Goal: Task Accomplishment & Management: Complete application form

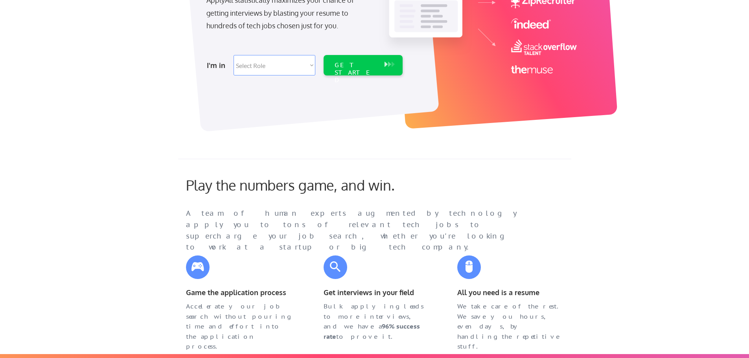
scroll to position [118, 0]
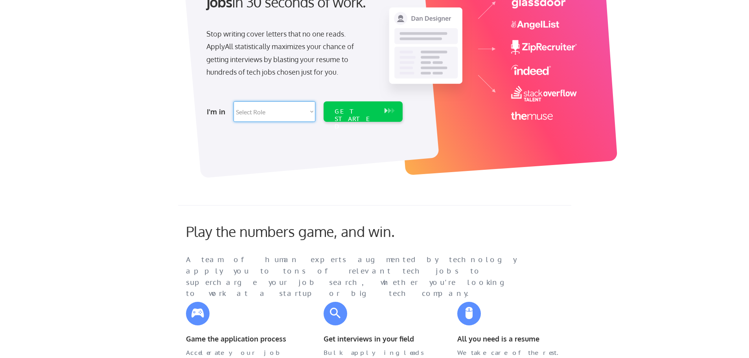
click at [305, 114] on select "Select Role Software Engineering Product Management Customer Success Sales UI/U…" at bounding box center [275, 111] width 82 height 20
select select ""data_science___analytics""
click at [234, 101] on select "Select Role Software Engineering Product Management Customer Success Sales UI/U…" at bounding box center [275, 111] width 82 height 20
select select ""data_science___analytics""
click at [348, 114] on div "GET STARTED" at bounding box center [356, 119] width 42 height 23
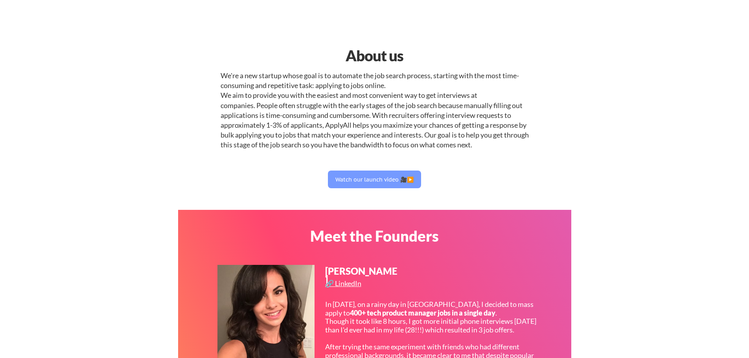
select select ""data_science___analytics""
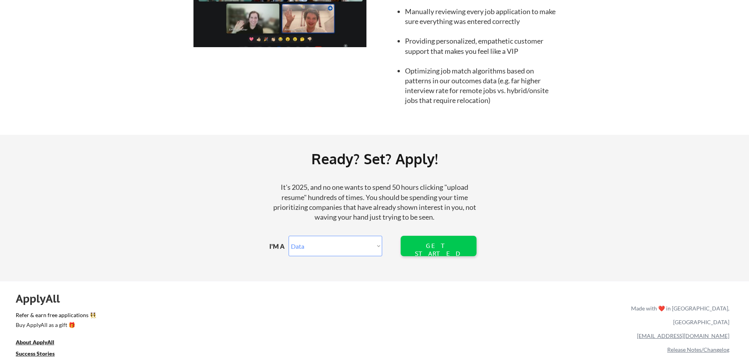
scroll to position [826, 0]
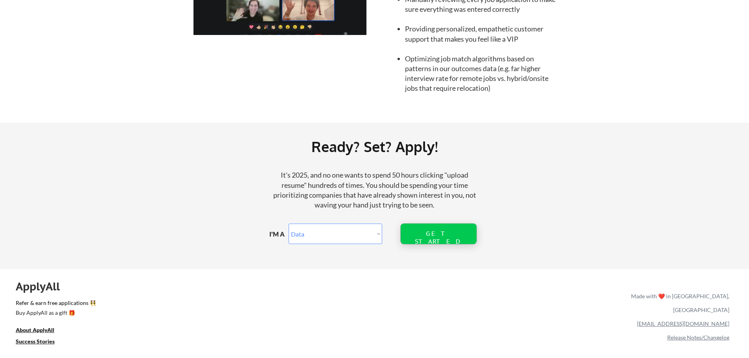
click at [431, 243] on div "GET STARTED" at bounding box center [438, 234] width 50 height 20
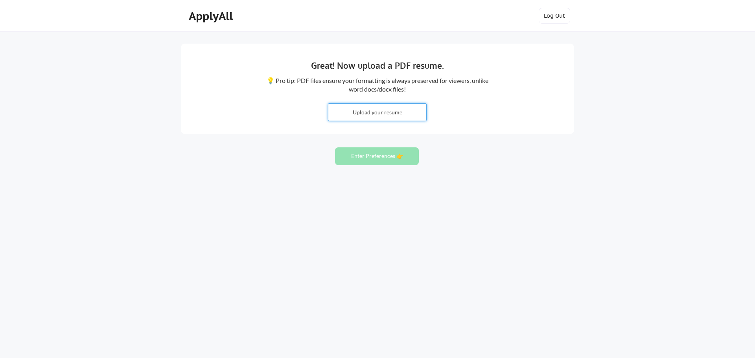
click at [367, 112] on input "file" at bounding box center [377, 112] width 98 height 17
type input "C:\fakepath\[PERSON_NAME].pdf"
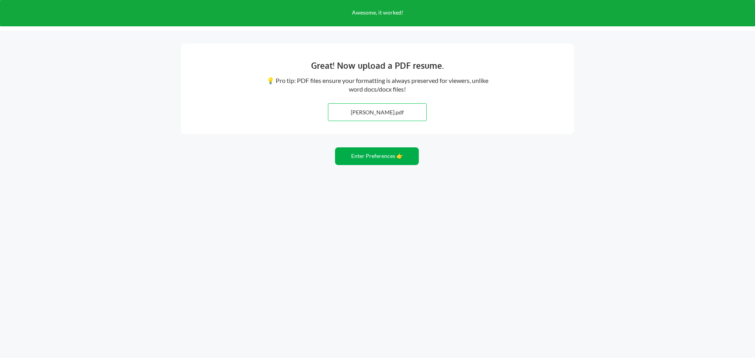
click at [370, 162] on button "Enter Preferences 👉" at bounding box center [377, 157] width 84 height 18
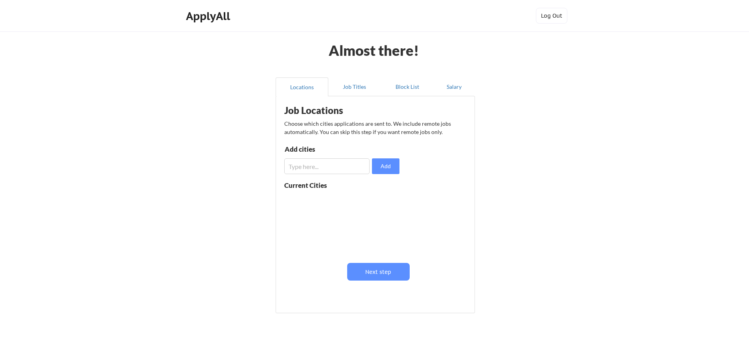
click at [324, 166] on input "input" at bounding box center [326, 167] width 85 height 16
type input "Columbus, Ohio"
click at [384, 166] on button "Add" at bounding box center [386, 167] width 28 height 16
click at [333, 166] on input "input" at bounding box center [326, 167] width 85 height 16
type input "Atlanta"
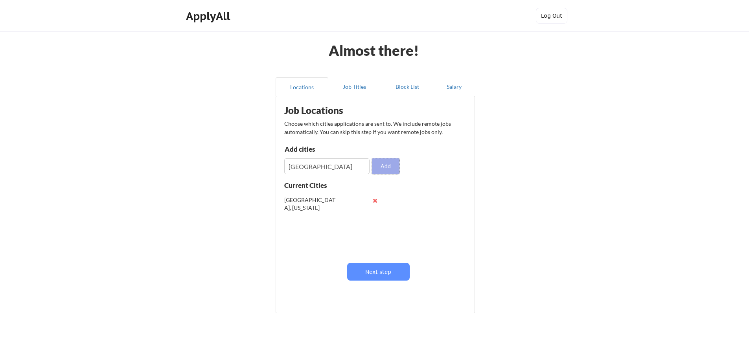
click at [384, 168] on button "Add" at bounding box center [386, 167] width 28 height 16
click at [353, 85] on button "Job Titles" at bounding box center [354, 86] width 53 height 19
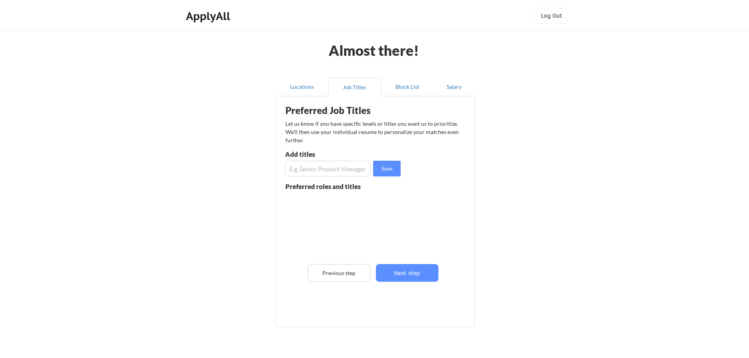
click at [306, 169] on input "input" at bounding box center [328, 169] width 86 height 16
type input "VP of HR"
click at [385, 168] on button "Save" at bounding box center [387, 169] width 28 height 16
click at [312, 169] on input "input" at bounding box center [328, 169] width 86 height 16
type input "CHRO"
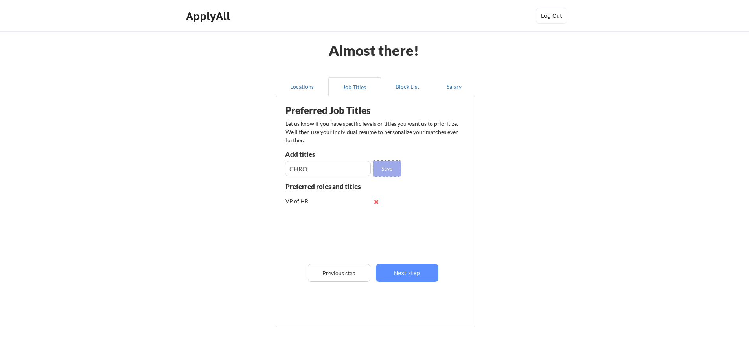
click at [385, 164] on button "Save" at bounding box center [387, 169] width 28 height 16
click at [322, 170] on input "input" at bounding box center [328, 169] width 86 height 16
type input "HRBP"
click at [391, 168] on button "Save" at bounding box center [387, 169] width 28 height 16
click at [321, 165] on input "input" at bounding box center [328, 169] width 86 height 16
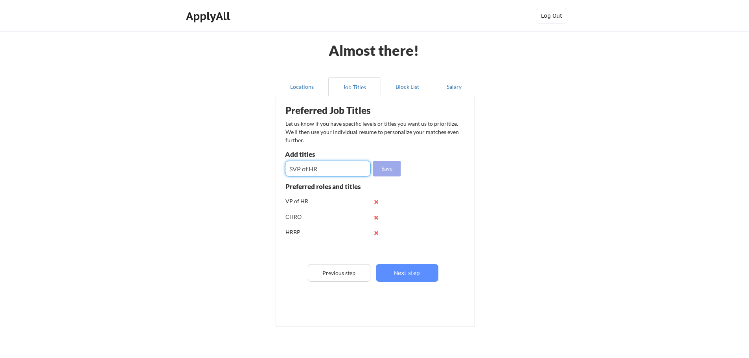
type input "SVP of HR"
click at [387, 168] on button "Save" at bounding box center [387, 169] width 28 height 16
click at [405, 91] on button "Block List" at bounding box center [407, 86] width 53 height 19
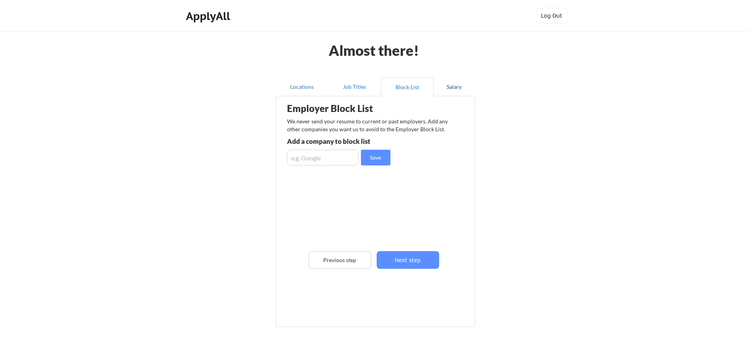
click at [452, 89] on button "Salary" at bounding box center [454, 86] width 41 height 19
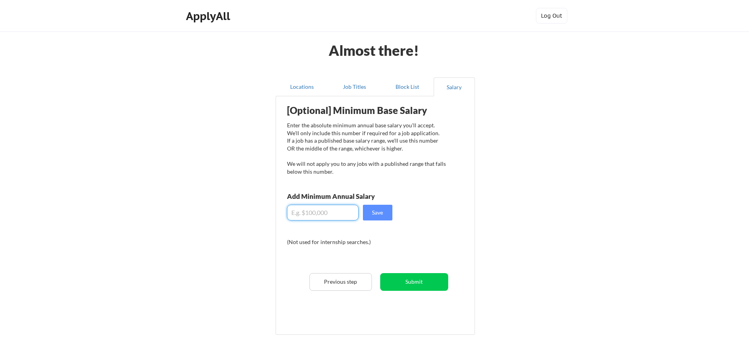
click at [323, 214] on input "input" at bounding box center [323, 213] width 72 height 16
type input "$225,000"
click at [385, 216] on button "Save" at bounding box center [378, 213] width 30 height 16
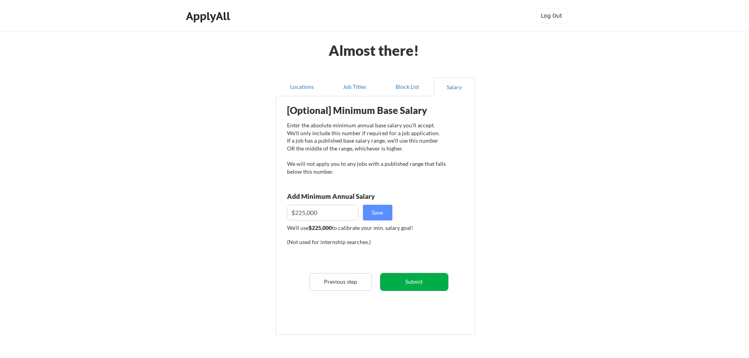
click at [420, 285] on button "Submit" at bounding box center [414, 282] width 68 height 18
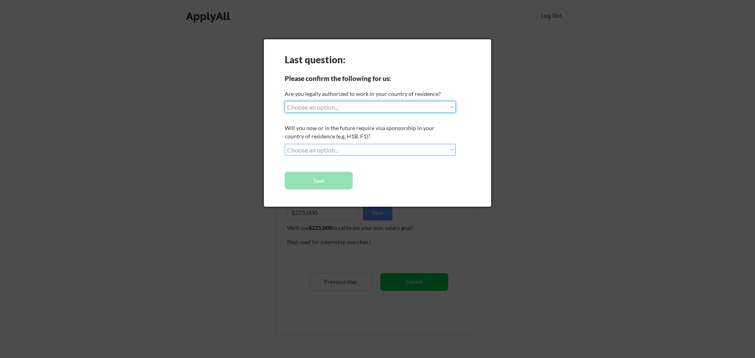
click at [389, 108] on select "Choose an option... Yes, I am a US Citizen Yes, I am a Canadian Citizen Yes, I …" at bounding box center [370, 107] width 171 height 12
select select ""yes__i_am_a_us_citizen""
click at [285, 101] on select "Choose an option... Yes, I am a US Citizen Yes, I am a Canadian Citizen Yes, I …" at bounding box center [370, 107] width 171 height 12
click at [349, 150] on select "Choose an option... No, I will not need sponsorship Yes, I will need sponsorship" at bounding box center [370, 150] width 171 height 12
select select ""no__i_will_not_need_sponsorship""
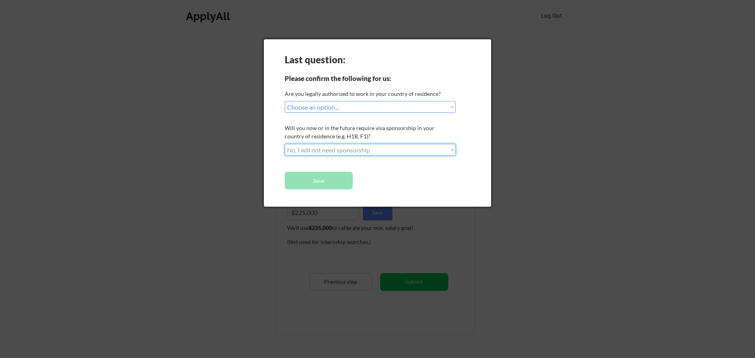
click at [285, 144] on select "Choose an option... No, I will not need sponsorship Yes, I will need sponsorship" at bounding box center [370, 150] width 171 height 12
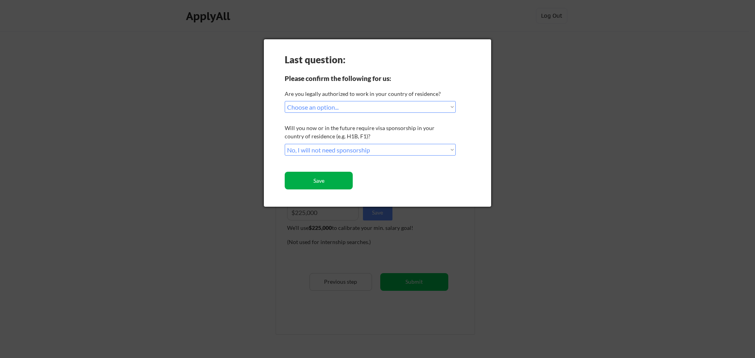
click at [325, 183] on button "Save" at bounding box center [319, 181] width 68 height 18
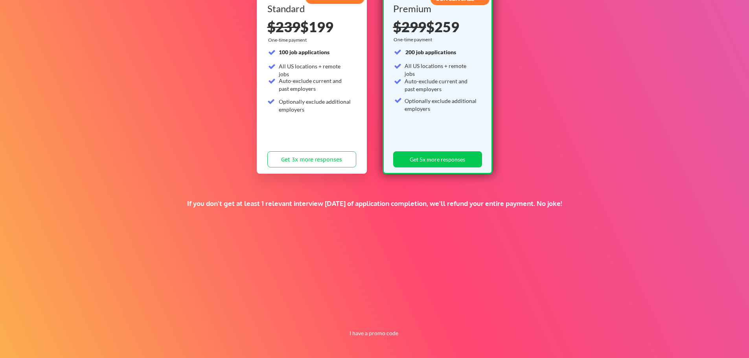
scroll to position [64, 0]
